Goal: Find specific page/section: Find specific page/section

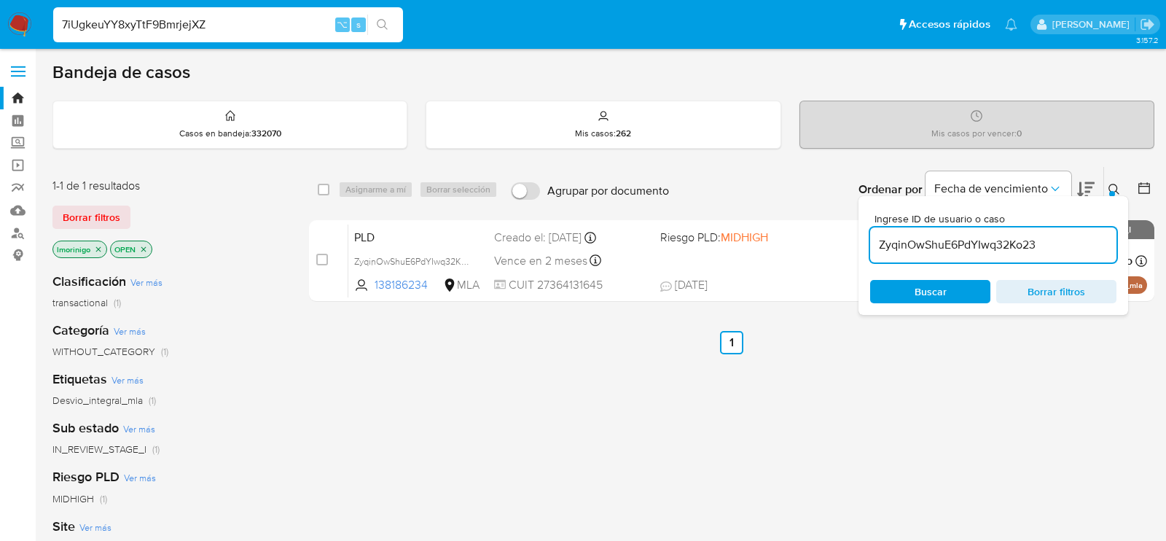
type input "7iUgkeuYY8xyTtF9BmrjejXZ"
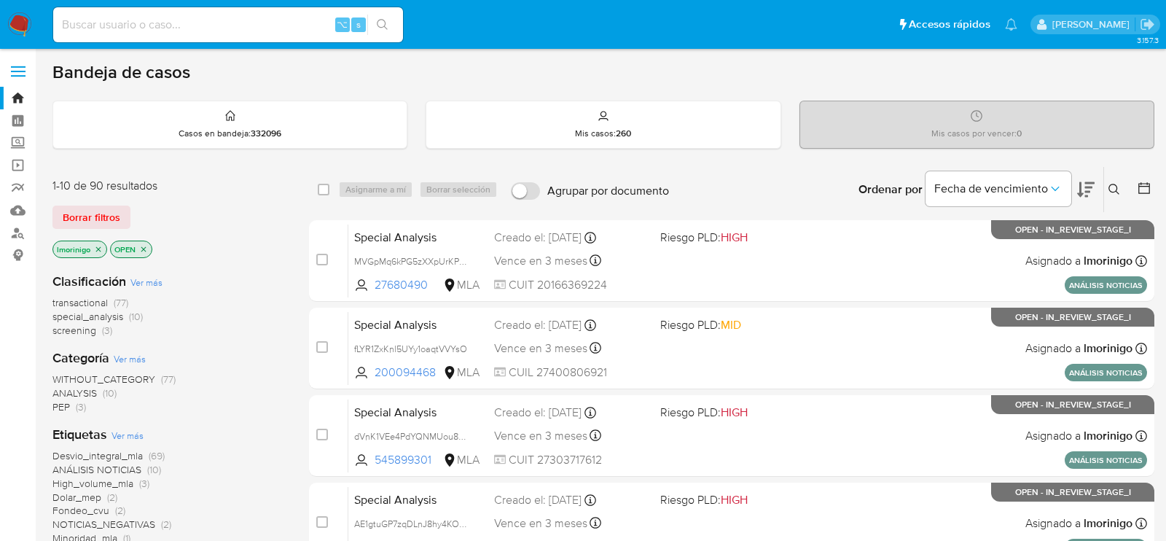
click at [291, 36] on div "⌥ s" at bounding box center [228, 24] width 350 height 35
click at [290, 28] on input at bounding box center [228, 24] width 350 height 19
paste input "7iUgkeuYY8xyTtF9BmrjejXZ"
type input "7iUgkeuYY8xyTtF9BmrjejXZ"
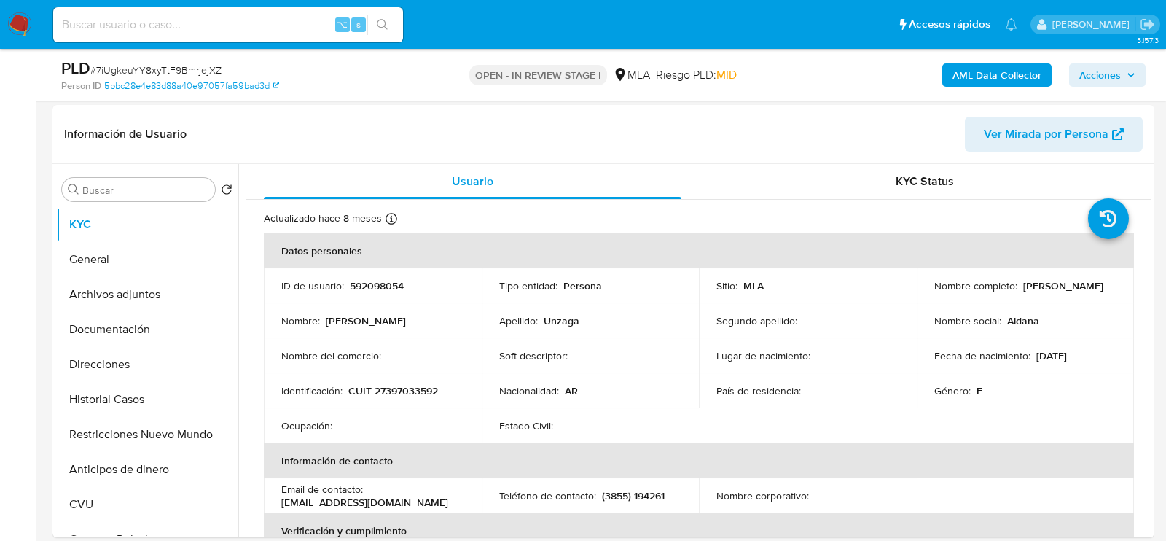
scroll to position [270, 0]
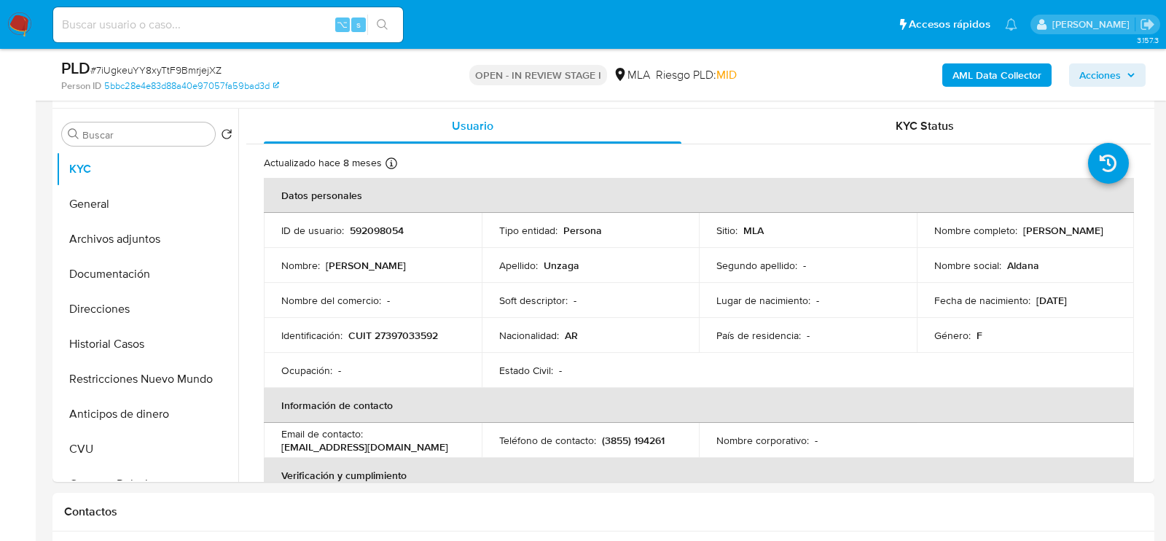
select select "10"
click at [189, 36] on div "⌥ s" at bounding box center [228, 24] width 350 height 35
click at [161, 22] on input at bounding box center [228, 24] width 350 height 19
paste input "SHs1TM0IBHPSP1Ei8xgtQ9kV"
type input "SHs1TM0IBHPSP1Ei8xgtQ9kV"
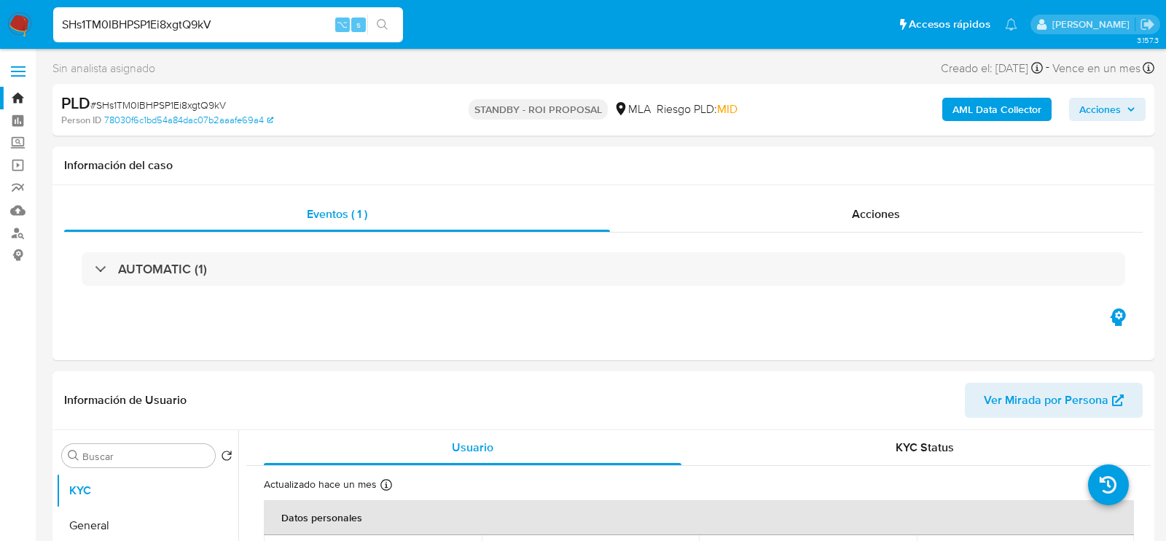
select select "10"
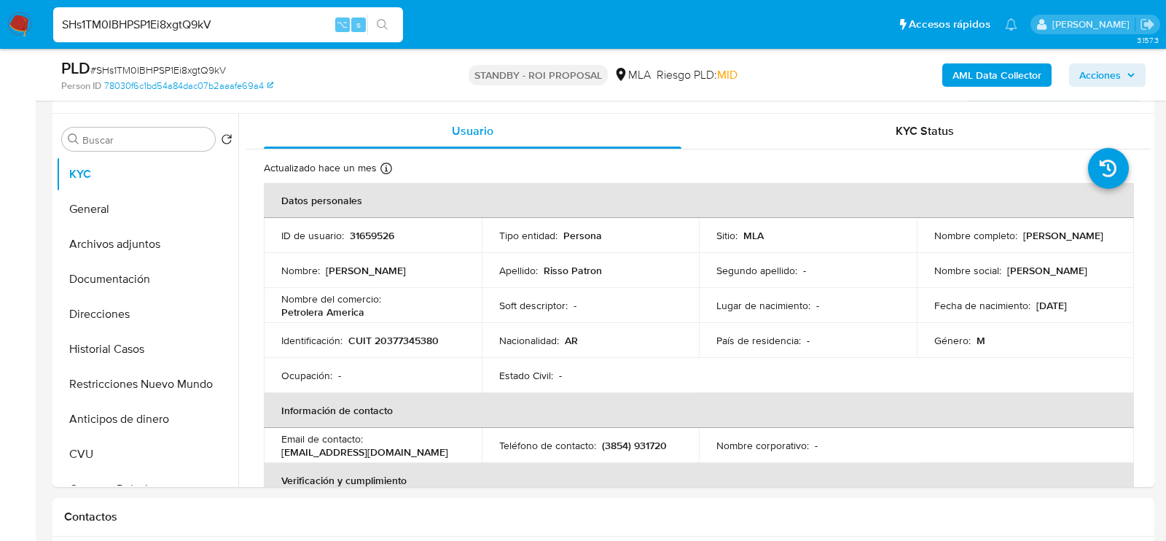
scroll to position [274, 0]
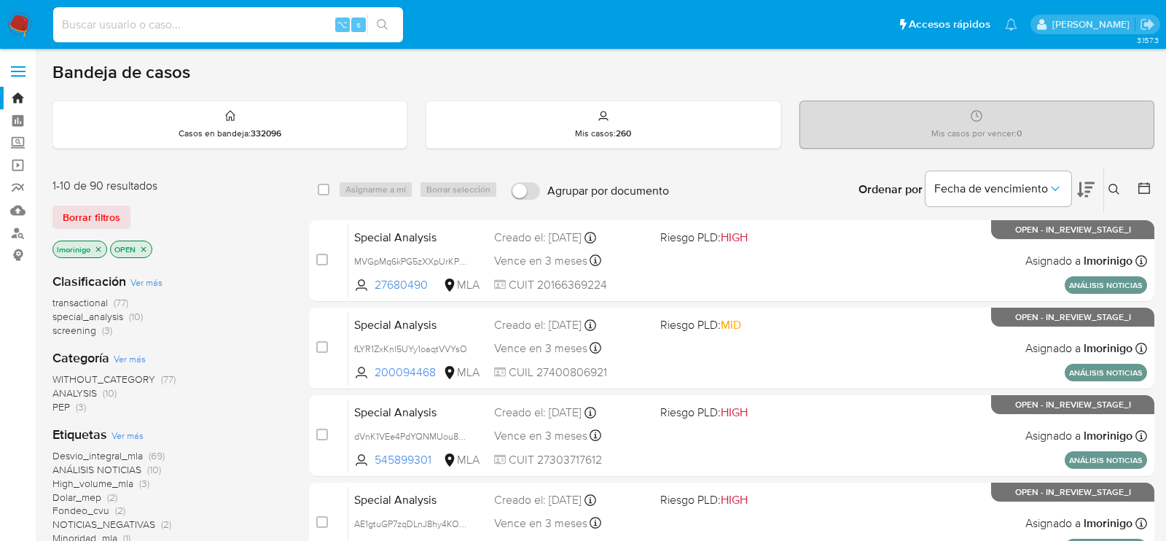
click at [249, 25] on input at bounding box center [228, 24] width 350 height 19
paste input "SHs1TM0IBHPSP1Ei8xgtQ9kV"
type input "SHs1TM0IBHPSP1Ei8xgtQ9kV"
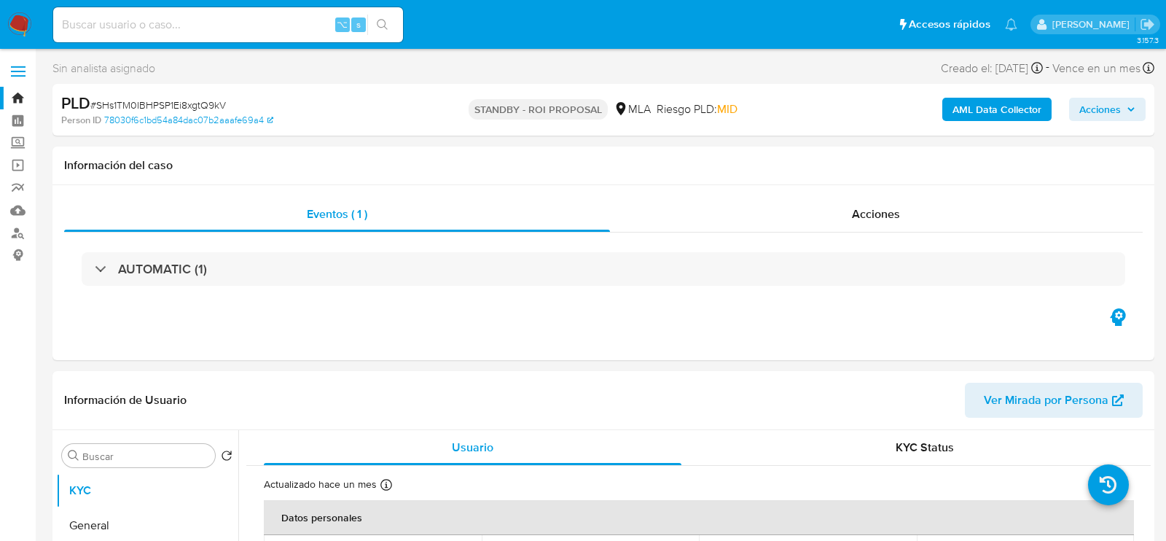
select select "10"
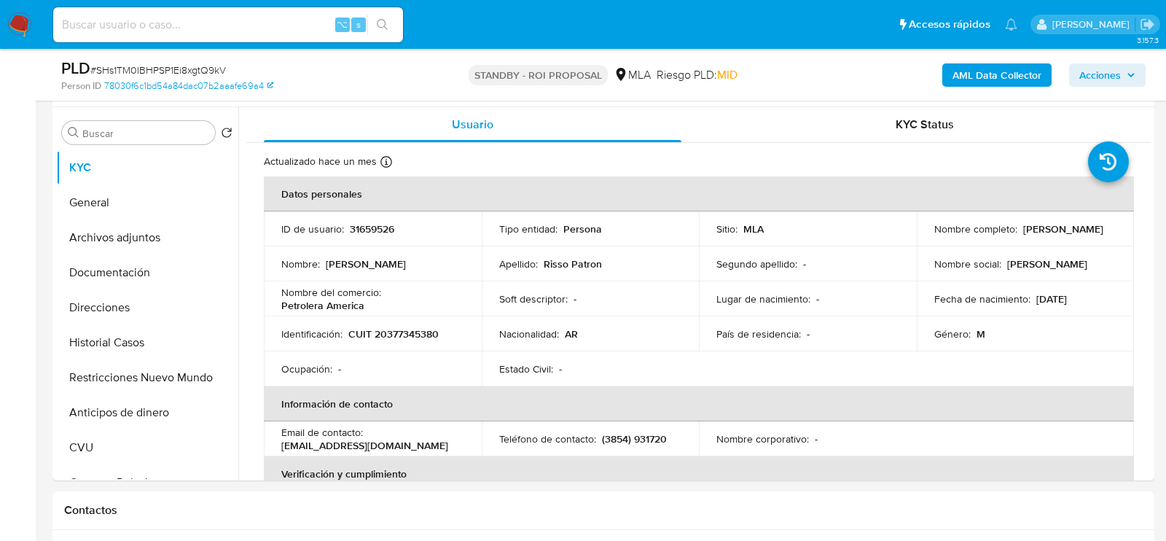
scroll to position [288, 0]
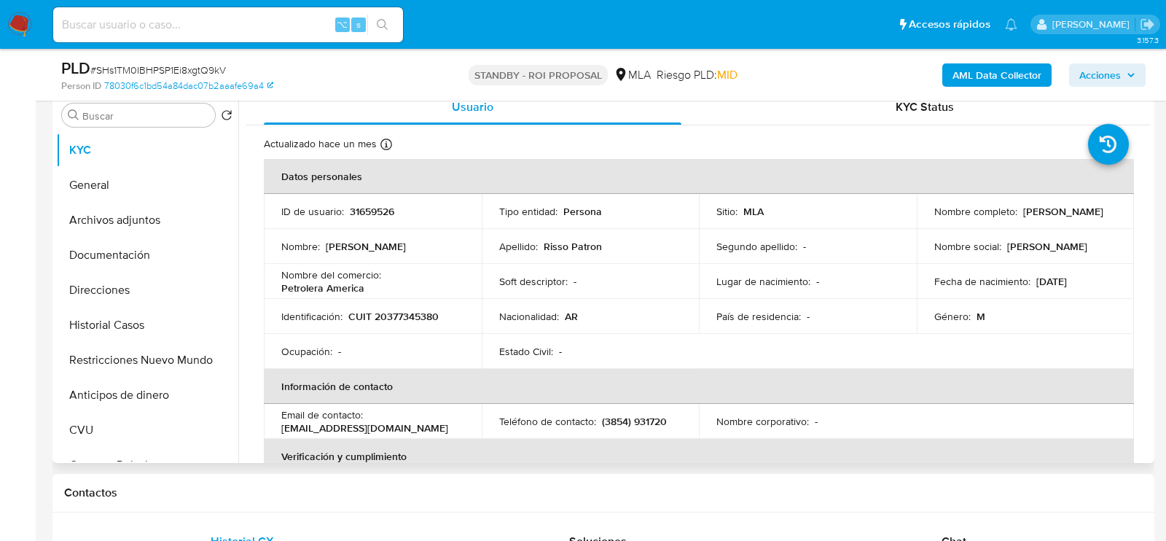
click at [377, 205] on p "31659526" at bounding box center [372, 211] width 44 height 13
copy p "31659526"
